Goal: Task Accomplishment & Management: Manage account settings

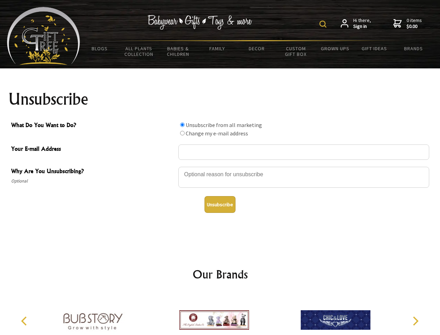
click at [324, 24] on img at bounding box center [323, 24] width 7 height 7
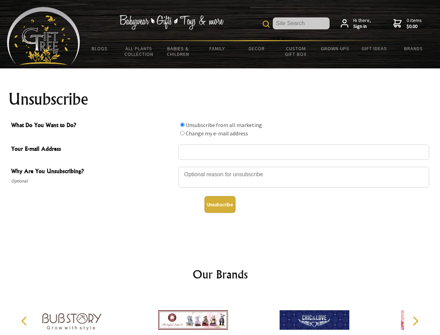
click at [220, 166] on div at bounding box center [303, 178] width 251 height 24
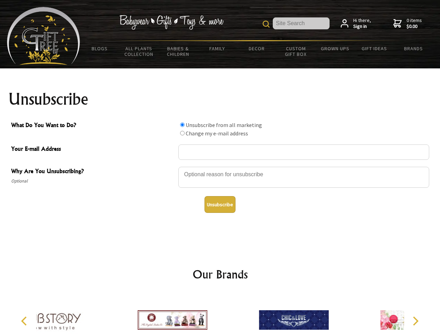
click at [182, 124] on input "What Do You Want to Do?" at bounding box center [182, 124] width 5 height 5
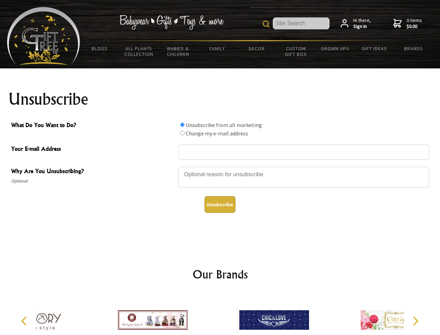
click at [182, 133] on input "What Do You Want to Do?" at bounding box center [182, 133] width 5 height 5
radio input "true"
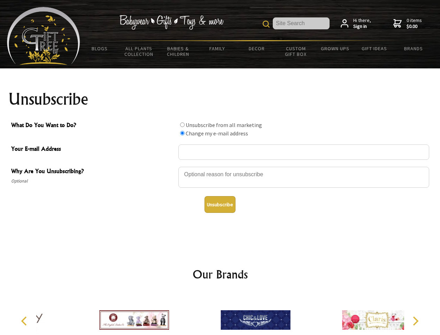
click at [220, 204] on button "Unsubscribe" at bounding box center [220, 204] width 31 height 17
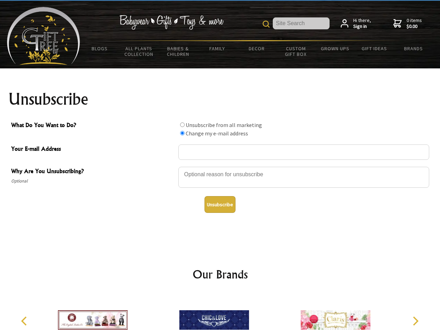
click at [25, 321] on icon "Previous" at bounding box center [24, 320] width 9 height 9
click at [416, 321] on icon "Next" at bounding box center [415, 320] width 9 height 9
